Goal: Information Seeking & Learning: Find specific fact

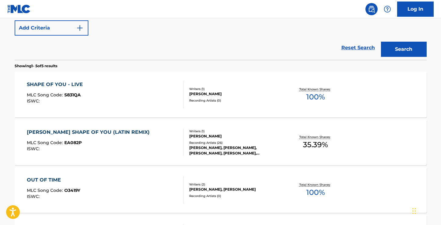
scroll to position [177, 0]
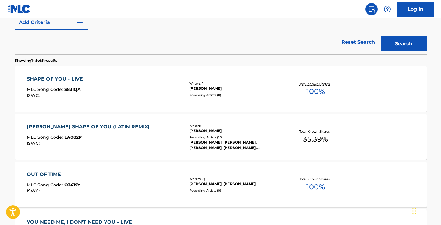
click at [274, 94] on div "Recording Artists ( 0 )" at bounding box center [235, 95] width 92 height 5
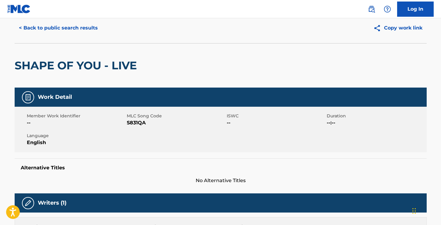
scroll to position [20, 0]
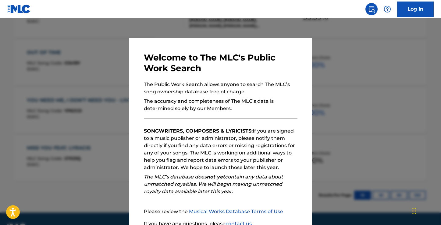
scroll to position [53, 0]
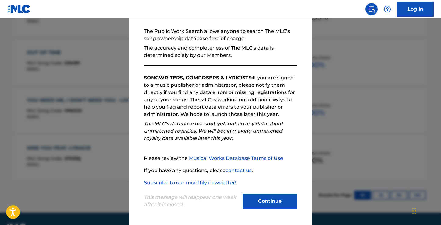
click at [270, 200] on button "Continue" at bounding box center [270, 201] width 55 height 15
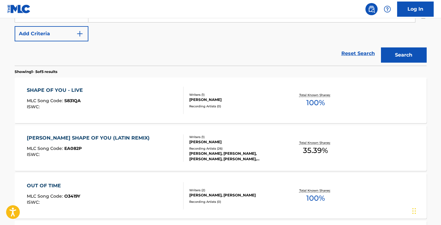
scroll to position [133, 0]
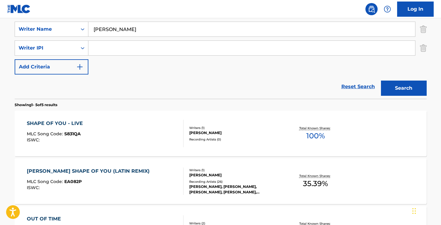
click at [135, 45] on input "Search Form" at bounding box center [251, 48] width 327 height 15
type input "Photograph"
click at [381, 81] on button "Search" at bounding box center [404, 88] width 46 height 15
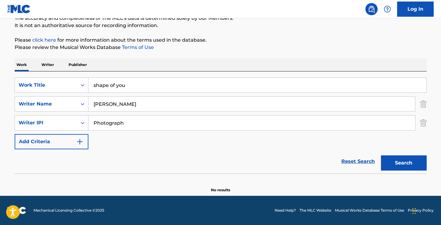
scroll to position [58, 0]
drag, startPoint x: 132, startPoint y: 128, endPoint x: 38, endPoint y: 126, distance: 93.9
click at [38, 126] on div "SearchWithCriteria7dda008b-6094-4573-8092-9adce7d90399 Writer IPI Photograph" at bounding box center [221, 122] width 412 height 15
drag, startPoint x: 147, startPoint y: 121, endPoint x: 70, endPoint y: 117, distance: 77.2
click at [70, 118] on div "SearchWithCriteria7dda008b-6094-4573-8092-9adce7d90399 Writer IPI Photograph" at bounding box center [221, 122] width 412 height 15
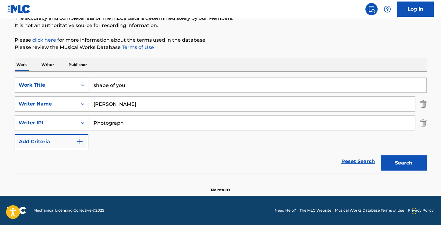
drag, startPoint x: 134, startPoint y: 86, endPoint x: 72, endPoint y: 86, distance: 62.2
click at [71, 86] on div "SearchWithCriteria8404f5c2-503a-44cd-b358-f436bd4d0192 Work Title shape of you" at bounding box center [221, 85] width 412 height 15
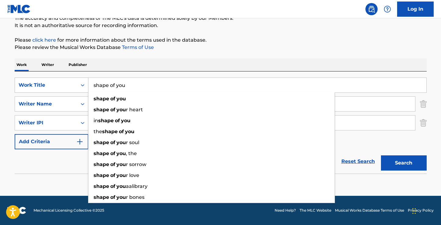
paste input "Photograph"
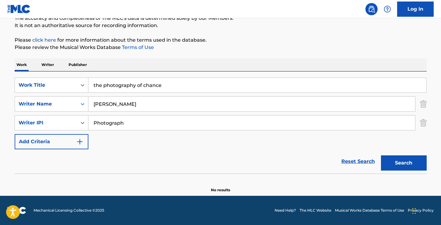
drag, startPoint x: 137, startPoint y: 84, endPoint x: 230, endPoint y: 66, distance: 95.4
click at [230, 66] on div "Work Writer Publisher SearchWithCriteria8404f5c2-503a-44cd-b358-f436bd4d0192 Wo…" at bounding box center [221, 126] width 412 height 135
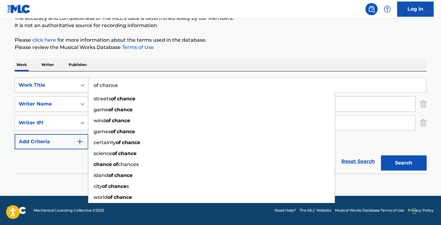
drag, startPoint x: 149, startPoint y: 89, endPoint x: 52, endPoint y: 89, distance: 97.2
click at [52, 89] on div "SearchWithCriteria8404f5c2-503a-44cd-b358-f436bd4d0192 Work Title of chance str…" at bounding box center [221, 85] width 412 height 15
drag, startPoint x: 130, startPoint y: 86, endPoint x: 63, endPoint y: 82, distance: 66.8
click at [63, 83] on div "SearchWithCriteria8404f5c2-503a-44cd-b358-f436bd4d0192 Work Title of chance str…" at bounding box center [221, 85] width 412 height 15
paste input "Photograph"
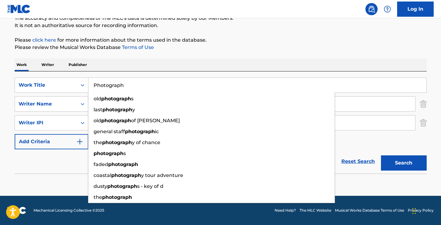
type input "Photograph"
click at [381, 156] on button "Search" at bounding box center [404, 163] width 46 height 15
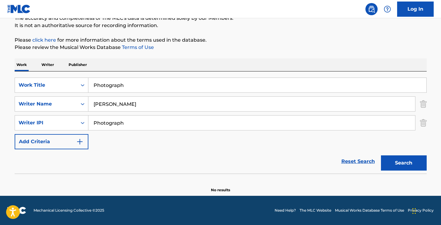
drag, startPoint x: 140, startPoint y: 122, endPoint x: 0, endPoint y: 107, distance: 140.4
click at [1, 108] on main "The MLC Public Work Search The accuracy and completeness of The MLC's data is d…" at bounding box center [220, 78] width 441 height 236
click at [381, 156] on button "Search" at bounding box center [404, 163] width 46 height 15
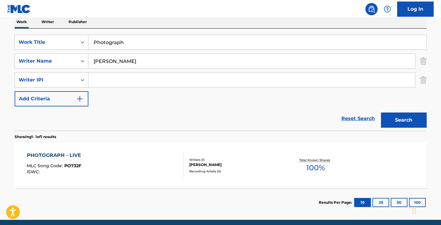
scroll to position [91, 0]
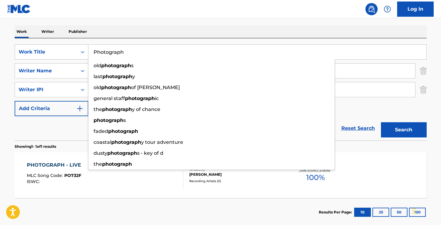
drag, startPoint x: 130, startPoint y: 53, endPoint x: 66, endPoint y: 52, distance: 64.3
click at [66, 52] on div "SearchWithCriteria8404f5c2-503a-44cd-b358-f436bd4d0192 Work Title Photograph ol…" at bounding box center [221, 51] width 412 height 15
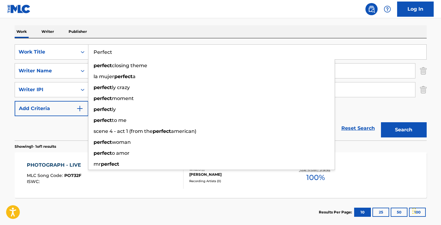
type input "Perfect"
click at [381, 122] on button "Search" at bounding box center [404, 129] width 46 height 15
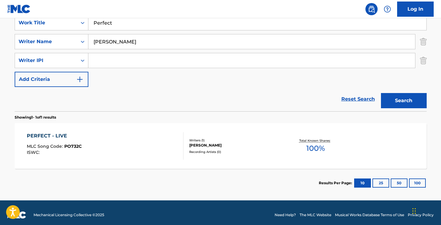
scroll to position [121, 0]
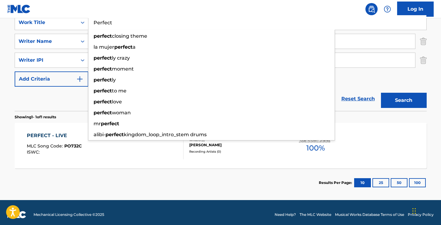
click at [125, 158] on div "PERFECT - LIVE MLC Song Code : PO732C ISWC :" at bounding box center [105, 145] width 157 height 27
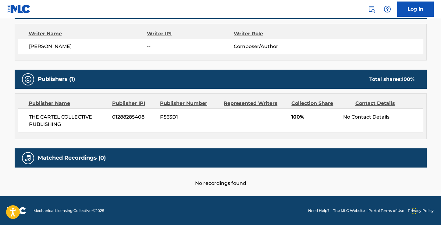
scroll to position [197, 0]
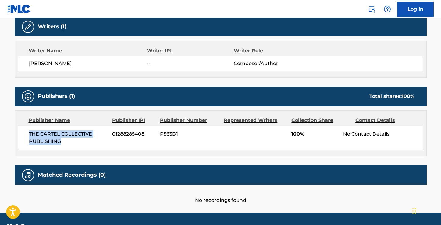
drag, startPoint x: 64, startPoint y: 144, endPoint x: 25, endPoint y: 134, distance: 40.2
click at [25, 134] on div "THE CARTEL COLLECTIVE PUBLISHING 01288285408 P563D1 100% No Contact Details" at bounding box center [220, 138] width 405 height 24
copy span "THE CARTEL COLLECTIVE PUBLISHING"
click at [118, 153] on div "Publisher Name Publisher IPI Publisher Number Represented Writers Collection Sh…" at bounding box center [220, 133] width 411 height 45
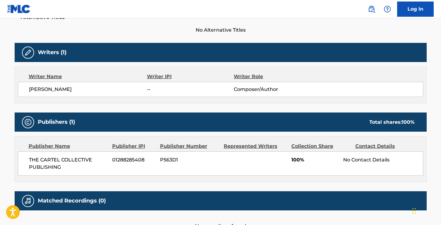
scroll to position [215, 0]
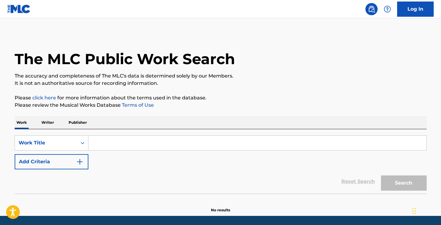
click at [120, 139] on input "Search Form" at bounding box center [257, 143] width 338 height 15
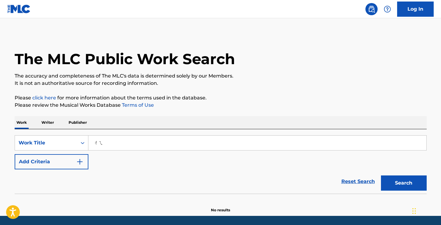
type input "ㄔ"
drag, startPoint x: 101, startPoint y: 145, endPoint x: 78, endPoint y: 144, distance: 23.5
click at [78, 144] on div "SearchWithCriteria7fe9101f-8531-4b1e-ae6c-c006ddbf6081 Work Title old photograp…" at bounding box center [221, 143] width 412 height 15
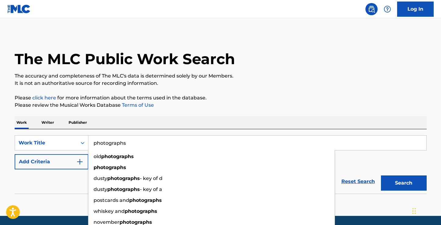
click at [130, 145] on input "photographs" at bounding box center [257, 143] width 338 height 15
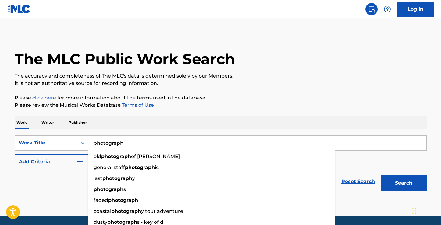
click at [94, 144] on input "photograph" at bounding box center [257, 143] width 338 height 15
type input "photograph"
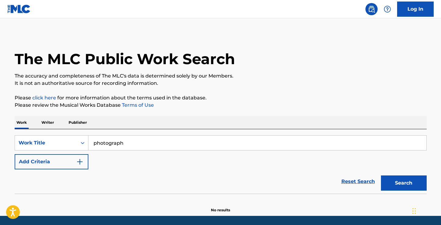
click at [359, 160] on div "SearchWithCriteria7fe9101f-8531-4b1e-ae6c-c006ddbf6081 Work Title photograph Ad…" at bounding box center [221, 153] width 412 height 34
click at [59, 165] on button "Add Criteria" at bounding box center [52, 161] width 74 height 15
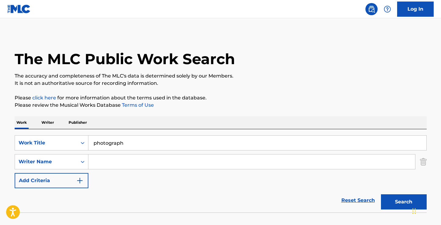
click at [109, 166] on input "Search Form" at bounding box center [251, 162] width 327 height 15
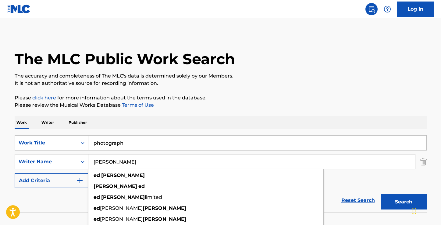
type input "ed sheeran"
click at [381, 195] on button "Search" at bounding box center [404, 202] width 46 height 15
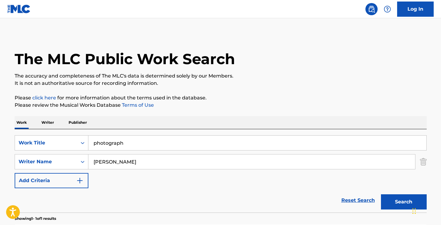
scroll to position [106, 0]
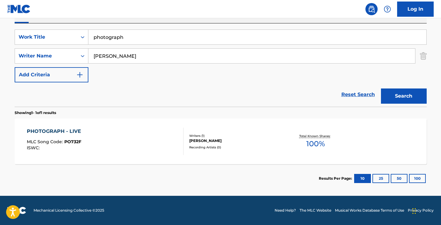
click at [115, 138] on div "PHOTOGRAPH - LIVE MLC Song Code : PO732F ISWC :" at bounding box center [105, 141] width 157 height 27
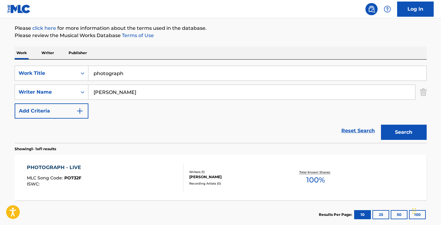
scroll to position [69, 0]
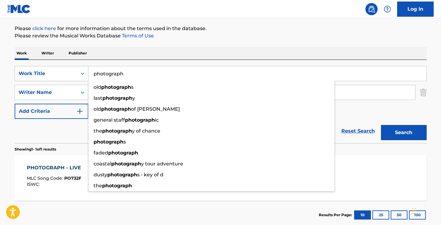
drag, startPoint x: 140, startPoint y: 77, endPoint x: 54, endPoint y: 77, distance: 86.2
click at [54, 77] on div "SearchWithCriteria7fe9101f-8531-4b1e-ae6c-c006ddbf6081 Work Title photograph ol…" at bounding box center [221, 73] width 412 height 15
click at [54, 77] on div "Work Title" at bounding box center [46, 73] width 55 height 7
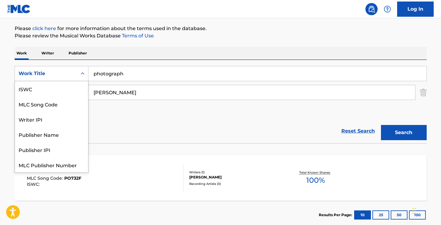
scroll to position [15, 0]
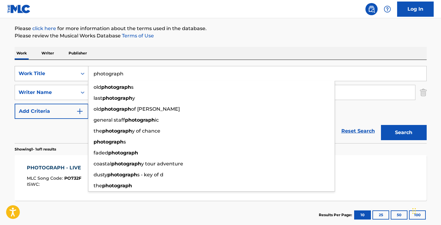
drag, startPoint x: 131, startPoint y: 77, endPoint x: 82, endPoint y: 71, distance: 49.8
click at [82, 71] on div "SearchWithCriteria7fe9101f-8531-4b1e-ae6c-c006ddbf6081 Work Title photograph ol…" at bounding box center [221, 73] width 412 height 15
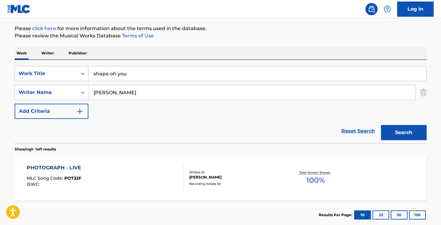
type input "shape oh you"
click at [381, 125] on button "Search" at bounding box center [404, 132] width 46 height 15
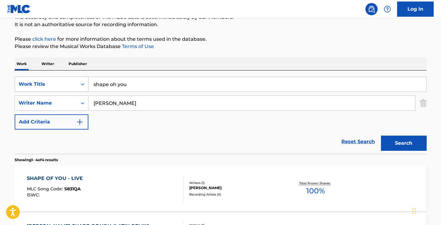
scroll to position [69, 0]
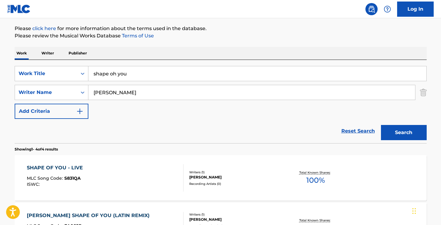
click at [103, 182] on div "SHAPE OF YOU - LIVE MLC Song Code : S831QA ISWC :" at bounding box center [105, 178] width 157 height 27
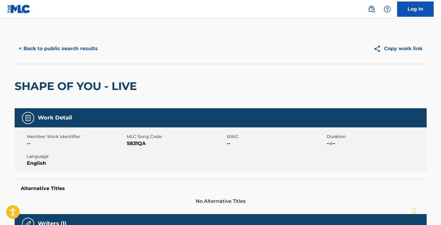
scroll to position [215, 0]
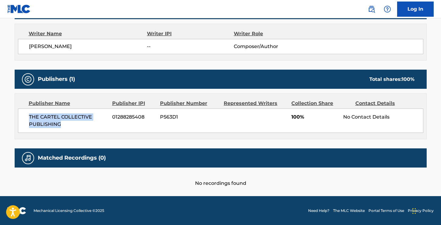
drag, startPoint x: 64, startPoint y: 126, endPoint x: 17, endPoint y: 116, distance: 48.2
click at [17, 116] on div "Publisher Name Publisher IPI Publisher Number Represented Writers Collection Sh…" at bounding box center [220, 116] width 411 height 45
copy span "THE CARTEL COLLECTIVE PUBLISHING"
